Goal: Feedback & Contribution: Leave review/rating

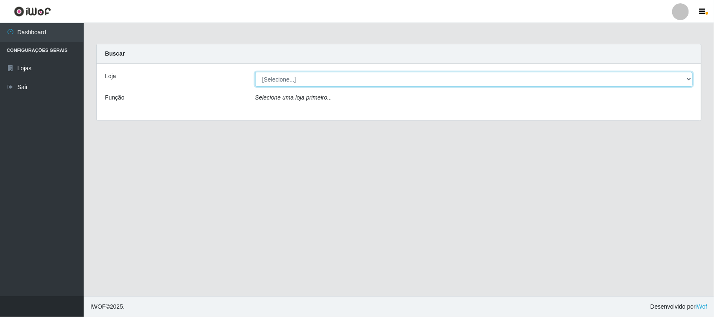
click at [688, 75] on select "[Selecione...] Rede Compras Supermercados - LOJA 1" at bounding box center [473, 79] width 437 height 15
select select "158"
click at [255, 72] on select "[Selecione...] Rede Compras Supermercados - LOJA 1" at bounding box center [473, 79] width 437 height 15
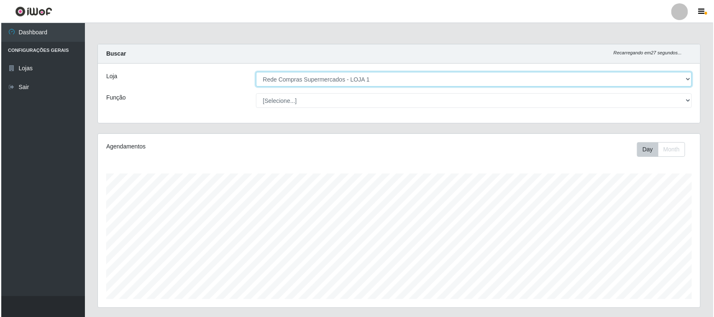
scroll to position [209, 0]
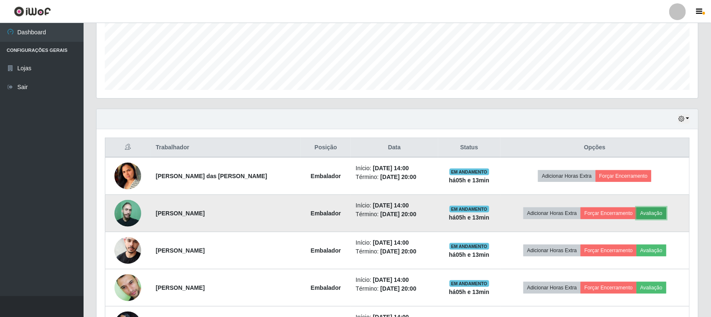
click at [648, 214] on button "Avaliação" at bounding box center [652, 213] width 30 height 12
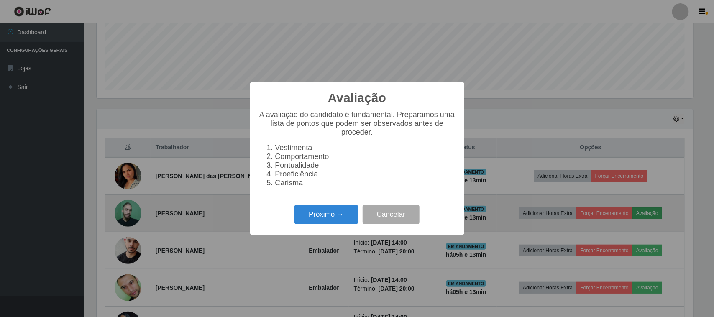
scroll to position [174, 596]
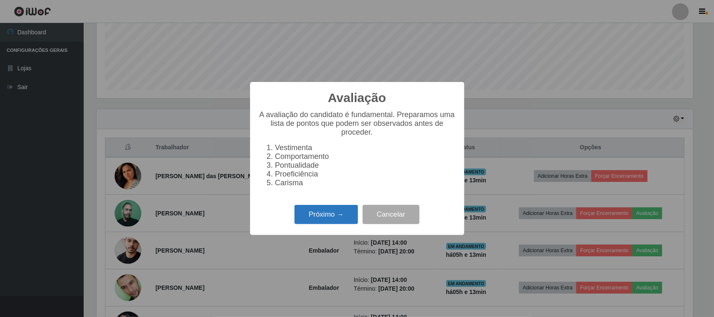
click at [310, 209] on button "Próximo →" at bounding box center [326, 215] width 64 height 20
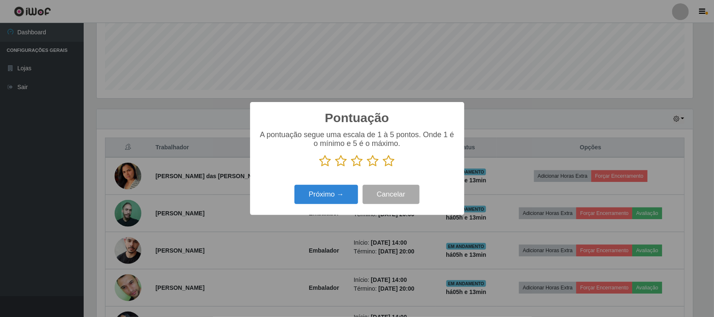
click at [385, 162] on icon at bounding box center [389, 161] width 12 height 13
click at [383, 167] on input "radio" at bounding box center [383, 167] width 0 height 0
click at [313, 196] on button "Próximo →" at bounding box center [326, 195] width 64 height 20
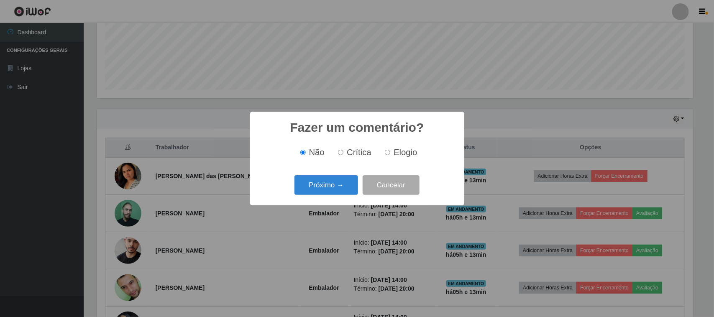
click at [327, 198] on div "Fazer um comentário? × Não Crítica Elogio Próximo → Cancelar" at bounding box center [357, 159] width 214 height 94
click at [327, 180] on button "Próximo →" at bounding box center [326, 185] width 64 height 20
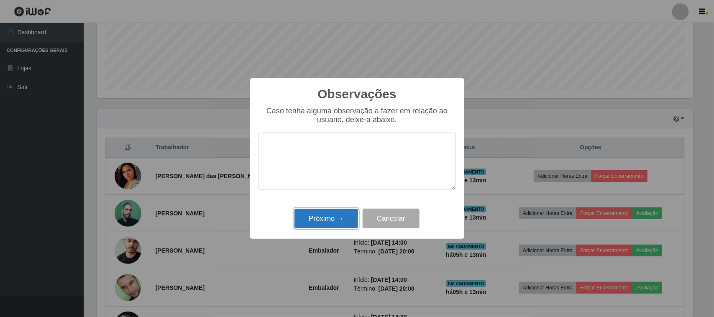
click at [329, 220] on button "Próximo →" at bounding box center [326, 219] width 64 height 20
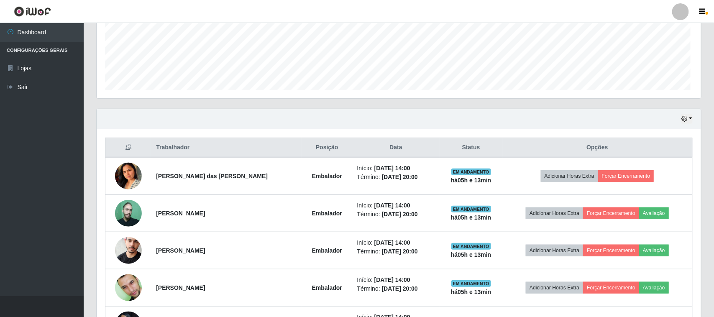
scroll to position [174, 602]
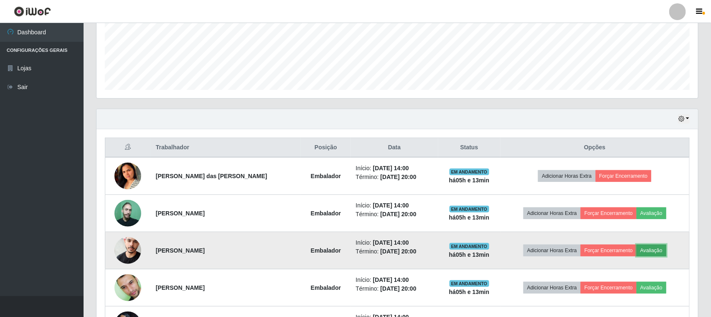
click at [637, 254] on button "Avaliação" at bounding box center [652, 251] width 30 height 12
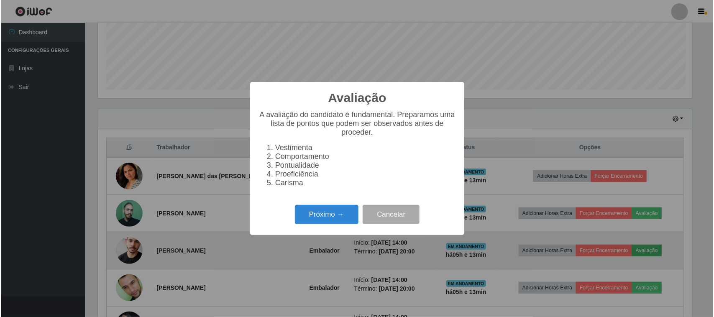
scroll to position [174, 596]
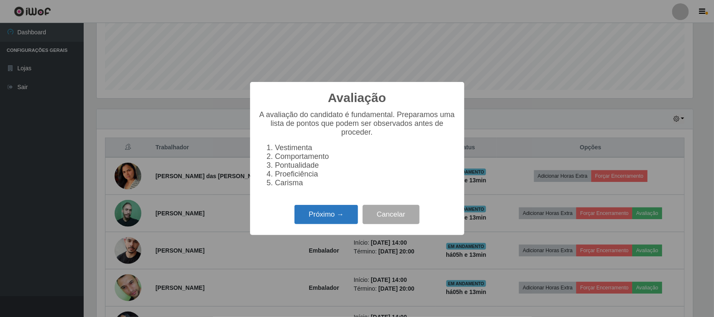
click at [334, 218] on button "Próximo →" at bounding box center [326, 215] width 64 height 20
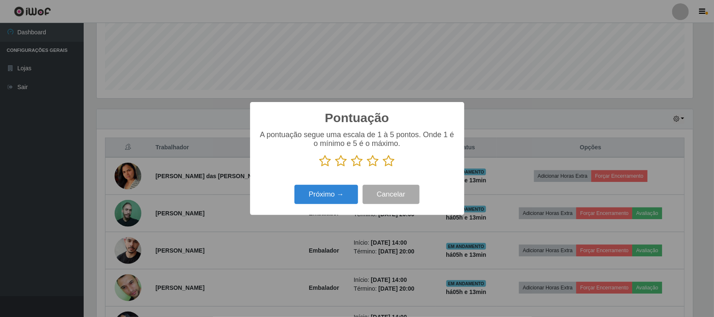
scroll to position [417816, 417393]
click at [389, 163] on icon at bounding box center [389, 161] width 12 height 13
click at [383, 167] on input "radio" at bounding box center [383, 167] width 0 height 0
click at [337, 196] on button "Próximo →" at bounding box center [326, 195] width 64 height 20
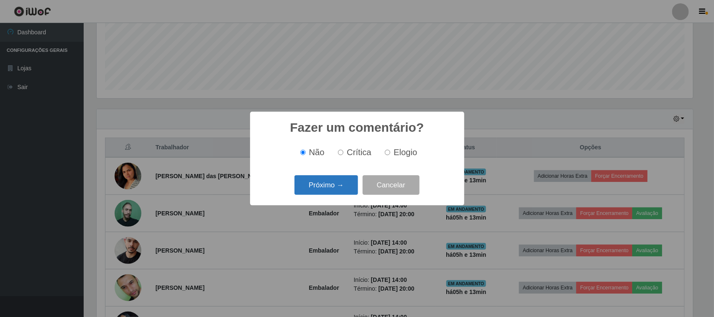
click at [337, 194] on button "Próximo →" at bounding box center [326, 185] width 64 height 20
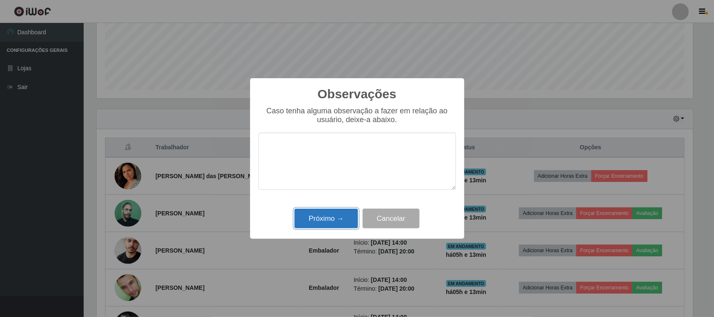
click at [341, 218] on button "Próximo →" at bounding box center [326, 219] width 64 height 20
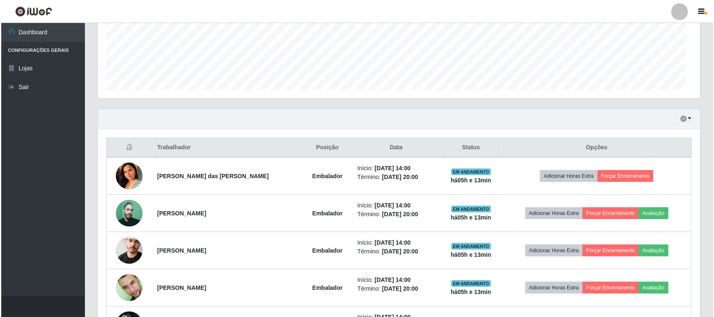
scroll to position [174, 602]
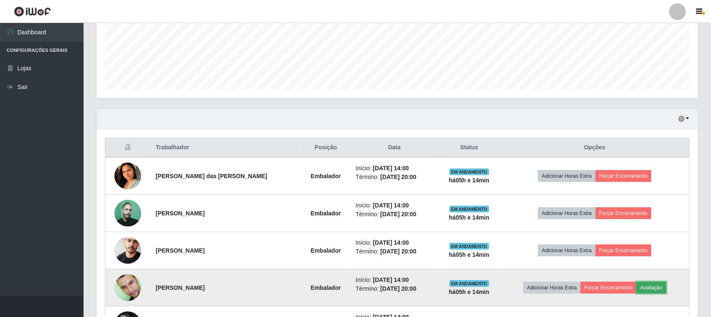
click at [640, 284] on button "Avaliação" at bounding box center [652, 288] width 30 height 12
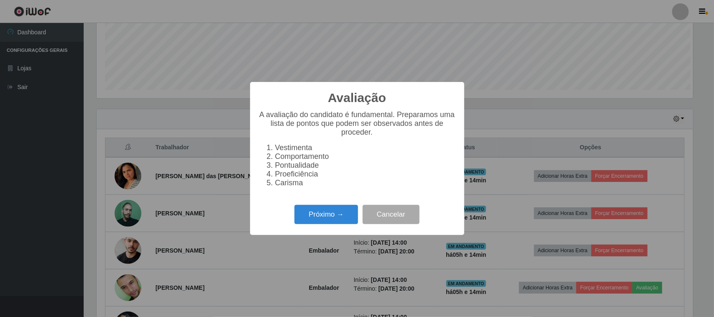
scroll to position [174, 596]
click at [316, 211] on button "Próximo →" at bounding box center [326, 215] width 64 height 20
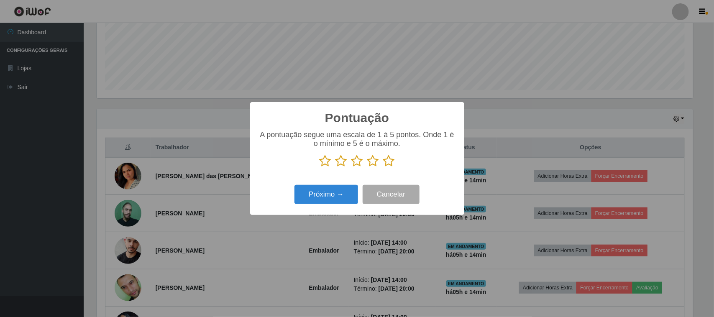
scroll to position [417816, 417393]
click at [389, 160] on icon at bounding box center [389, 161] width 12 height 13
click at [383, 167] on input "radio" at bounding box center [383, 167] width 0 height 0
click at [331, 195] on button "Próximo →" at bounding box center [326, 195] width 64 height 20
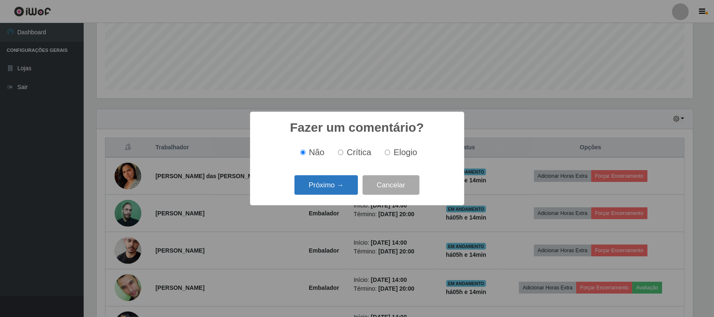
click at [337, 187] on button "Próximo →" at bounding box center [326, 185] width 64 height 20
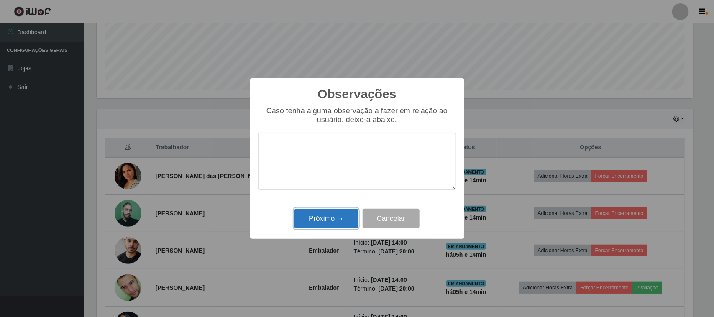
click at [334, 215] on button "Próximo →" at bounding box center [326, 219] width 64 height 20
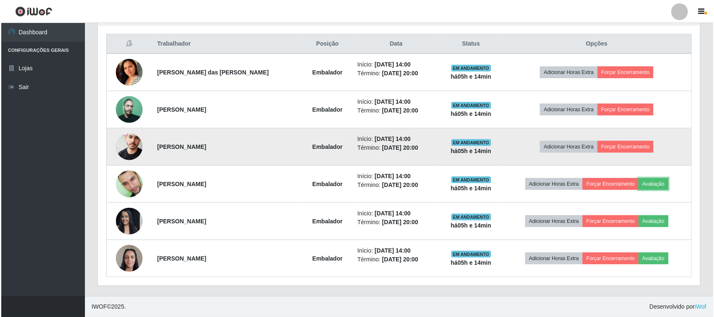
scroll to position [314, 0]
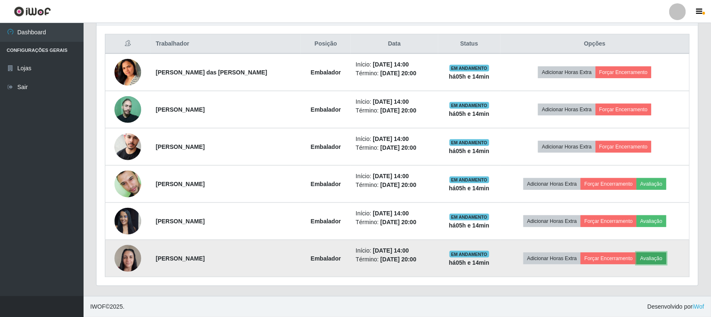
click at [643, 256] on button "Avaliação" at bounding box center [652, 258] width 30 height 12
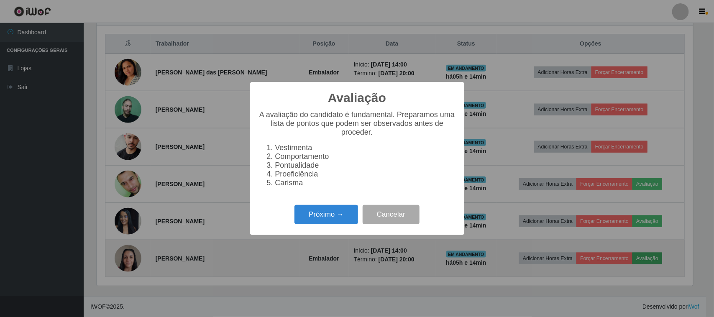
scroll to position [174, 596]
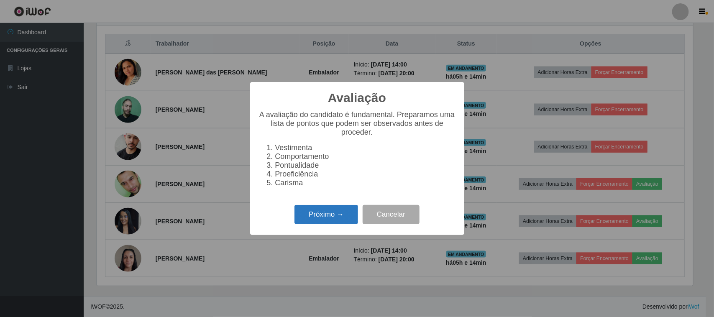
click at [302, 212] on button "Próximo →" at bounding box center [326, 215] width 64 height 20
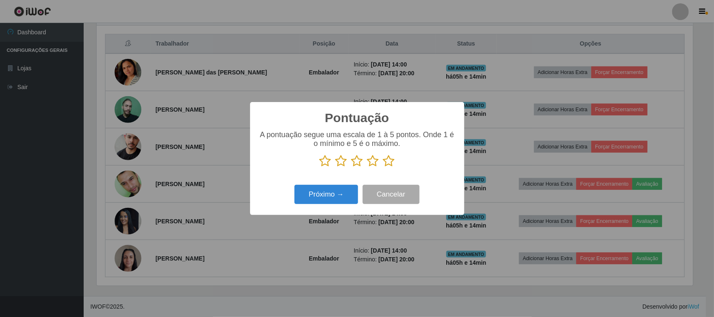
click at [394, 164] on p at bounding box center [356, 161] width 197 height 13
click at [390, 165] on icon at bounding box center [389, 161] width 12 height 13
click at [383, 167] on input "radio" at bounding box center [383, 167] width 0 height 0
click at [351, 189] on button "Próximo →" at bounding box center [326, 195] width 64 height 20
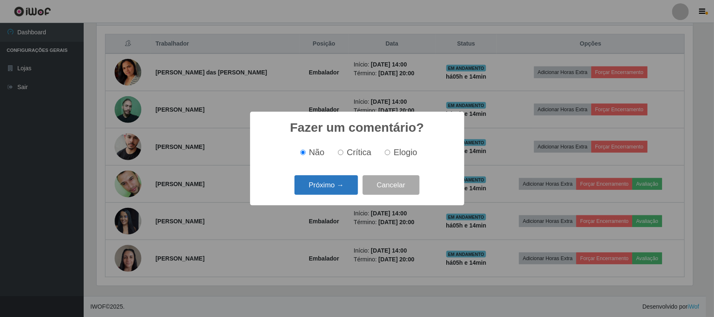
click at [337, 190] on button "Próximo →" at bounding box center [326, 185] width 64 height 20
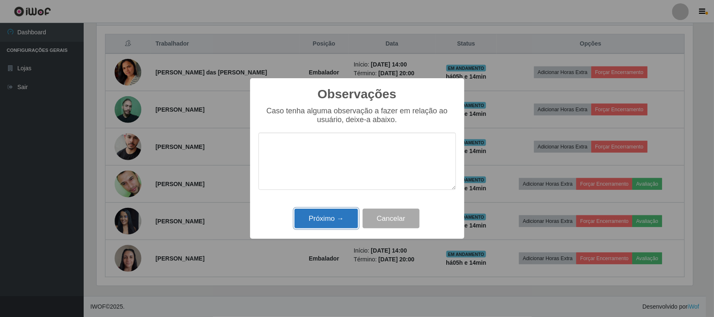
click at [325, 222] on button "Próximo →" at bounding box center [326, 219] width 64 height 20
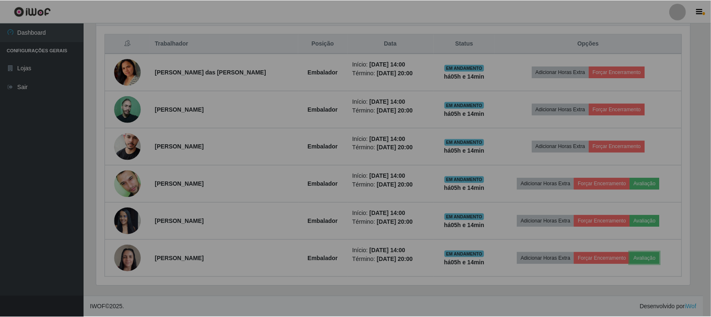
scroll to position [174, 602]
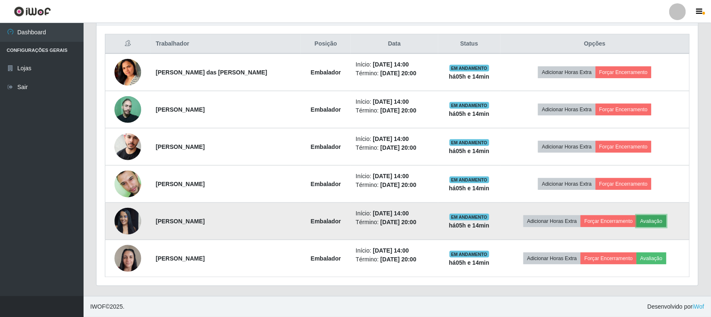
click at [647, 224] on button "Avaliação" at bounding box center [652, 221] width 30 height 12
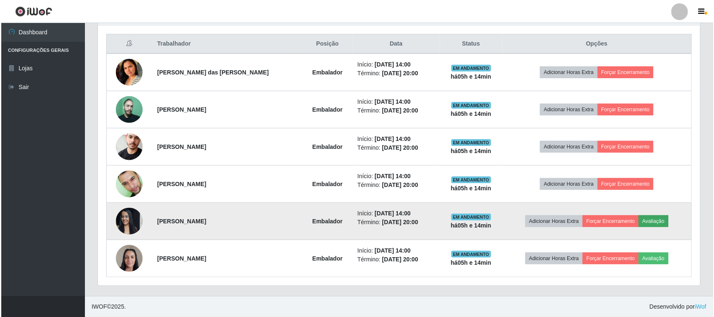
scroll to position [174, 596]
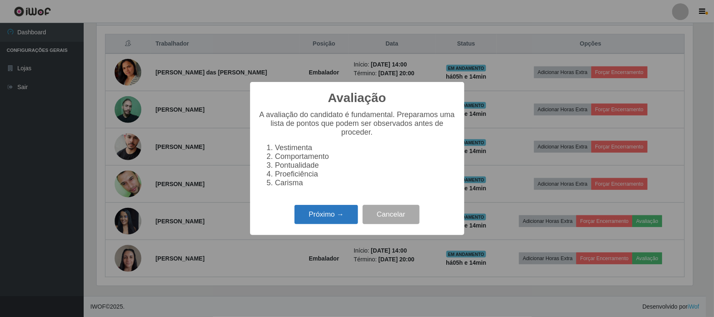
click at [323, 206] on button "Próximo →" at bounding box center [326, 215] width 64 height 20
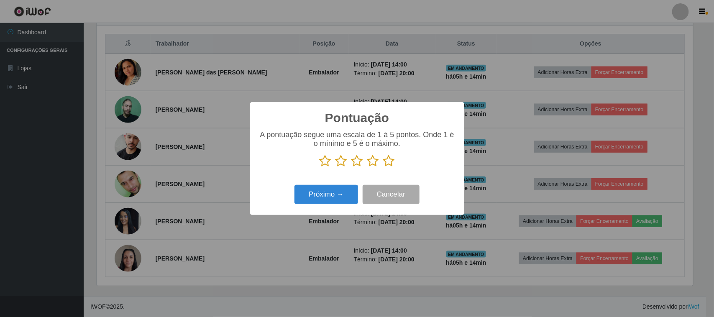
click at [388, 163] on icon at bounding box center [389, 161] width 12 height 13
click at [383, 167] on input "radio" at bounding box center [383, 167] width 0 height 0
click at [326, 190] on button "Próximo →" at bounding box center [326, 195] width 64 height 20
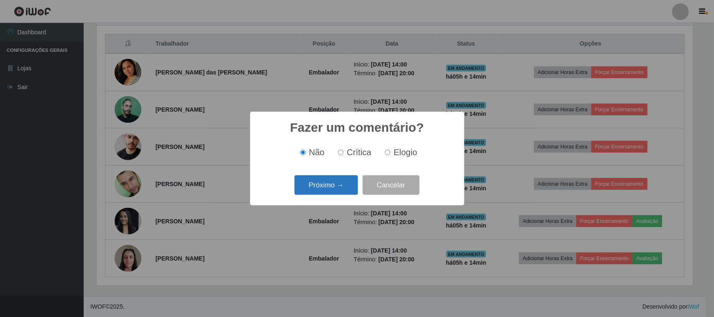
click at [333, 187] on button "Próximo →" at bounding box center [326, 185] width 64 height 20
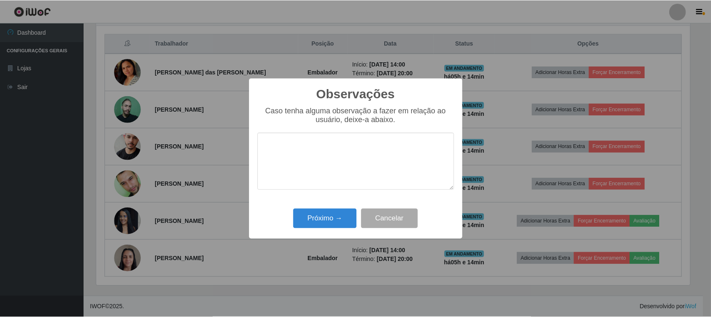
scroll to position [417816, 417393]
click at [334, 220] on button "Próximo →" at bounding box center [326, 219] width 64 height 20
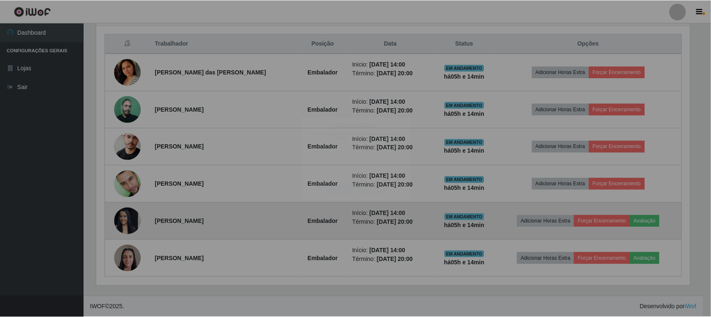
scroll to position [417816, 417388]
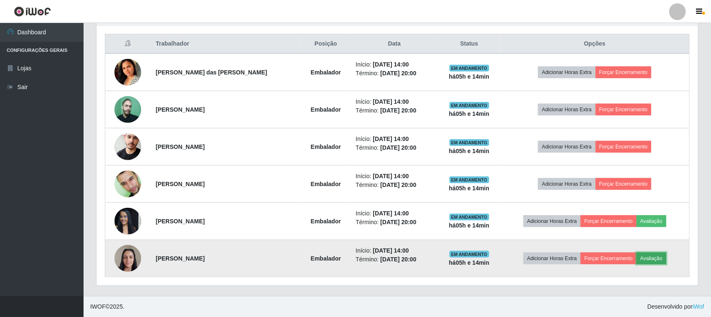
click at [637, 254] on button "Avaliação" at bounding box center [652, 258] width 30 height 12
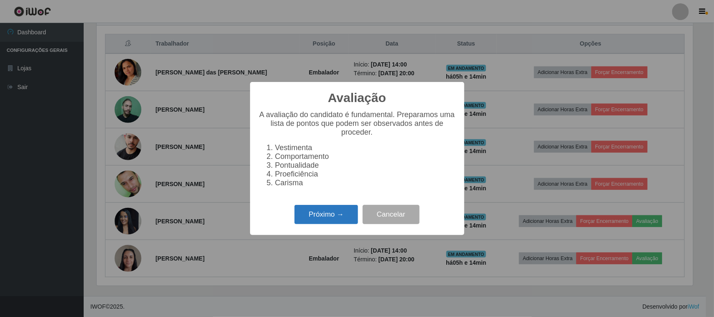
click at [327, 216] on button "Próximo →" at bounding box center [326, 215] width 64 height 20
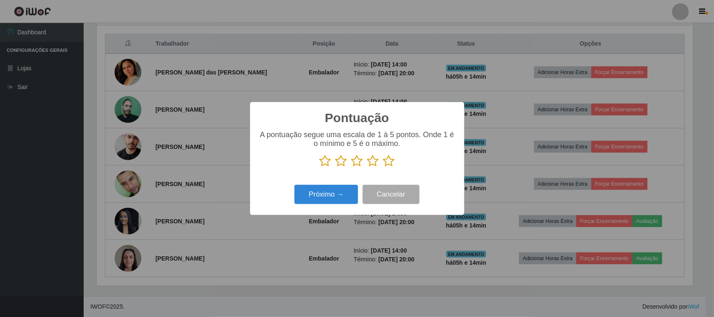
click at [390, 162] on icon at bounding box center [389, 161] width 12 height 13
click at [383, 167] on input "radio" at bounding box center [383, 167] width 0 height 0
click at [341, 201] on button "Próximo →" at bounding box center [326, 195] width 64 height 20
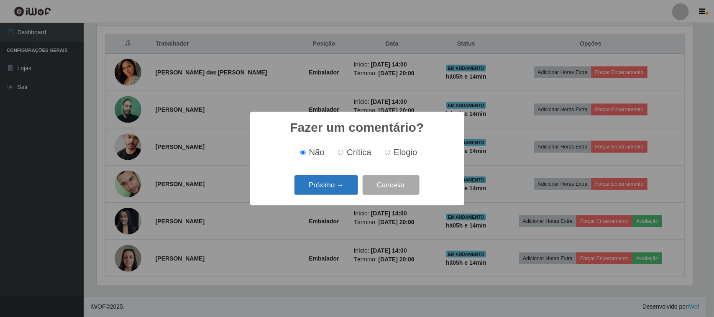
click at [329, 180] on button "Próximo →" at bounding box center [326, 185] width 64 height 20
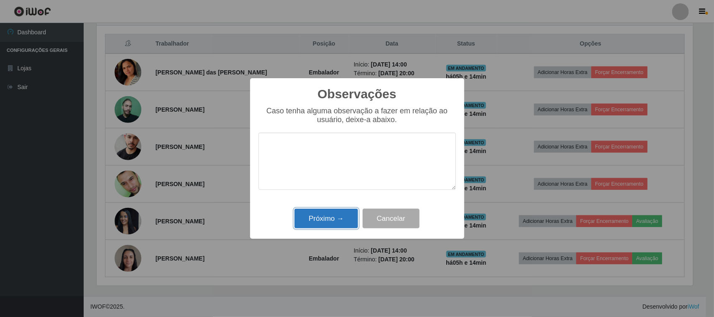
click at [326, 224] on button "Próximo →" at bounding box center [326, 219] width 64 height 20
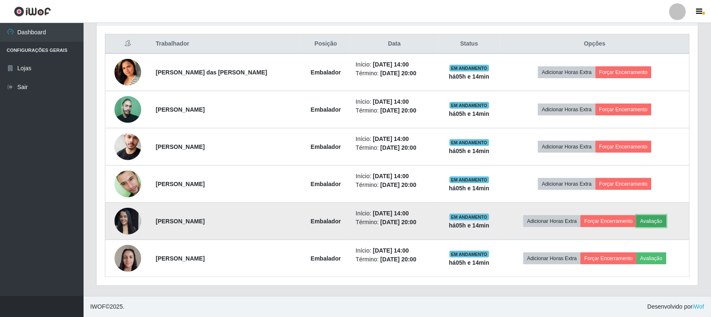
click at [645, 219] on button "Avaliação" at bounding box center [652, 221] width 30 height 12
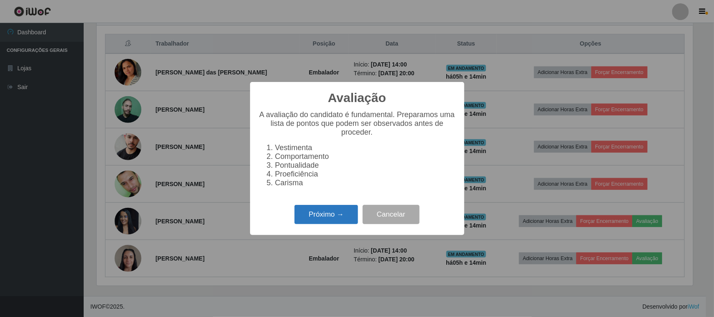
click at [335, 214] on button "Próximo →" at bounding box center [326, 215] width 64 height 20
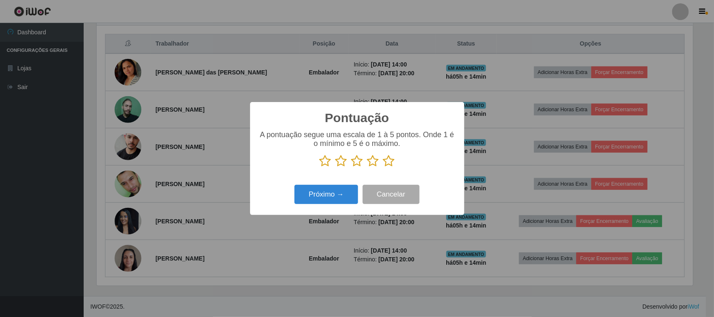
click at [387, 163] on icon at bounding box center [389, 161] width 12 height 13
click at [383, 167] on input "radio" at bounding box center [383, 167] width 0 height 0
click at [354, 189] on button "Próximo →" at bounding box center [326, 195] width 64 height 20
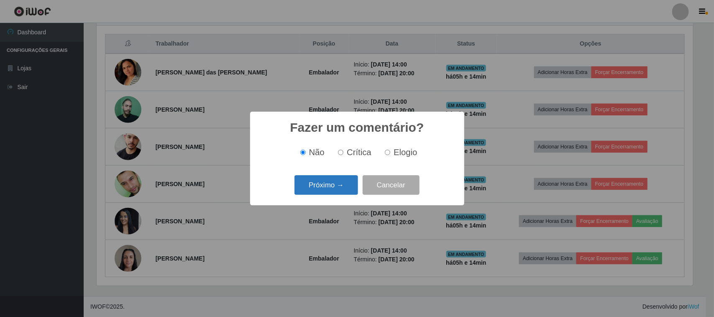
click at [344, 186] on button "Próximo →" at bounding box center [326, 185] width 64 height 20
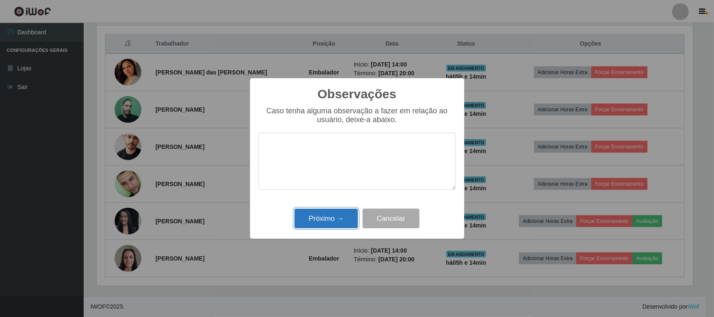
click at [343, 214] on button "Próximo →" at bounding box center [326, 219] width 64 height 20
